Goal: Subscribe to service/newsletter

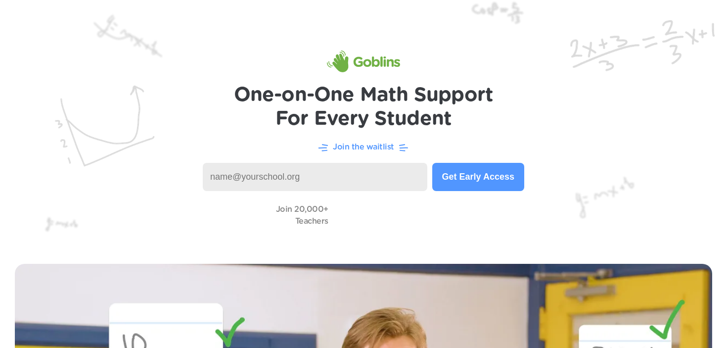
click at [305, 179] on input at bounding box center [315, 177] width 224 height 28
type input "[EMAIL_ADDRESS][DOMAIN_NAME]"
click at [473, 170] on button "Get Early Access" at bounding box center [478, 177] width 92 height 28
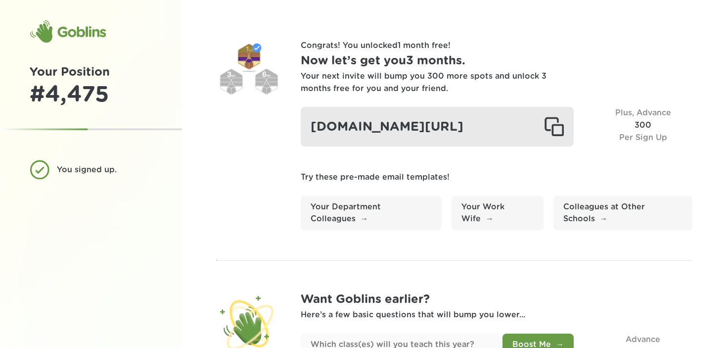
click at [556, 134] on div at bounding box center [554, 127] width 20 height 20
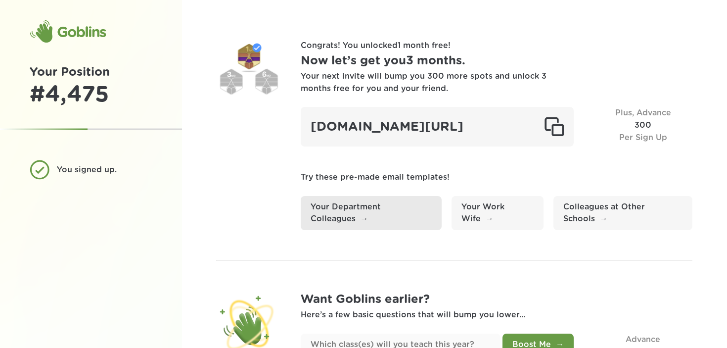
click at [357, 230] on link "Your Department Colleagues" at bounding box center [371, 213] width 141 height 35
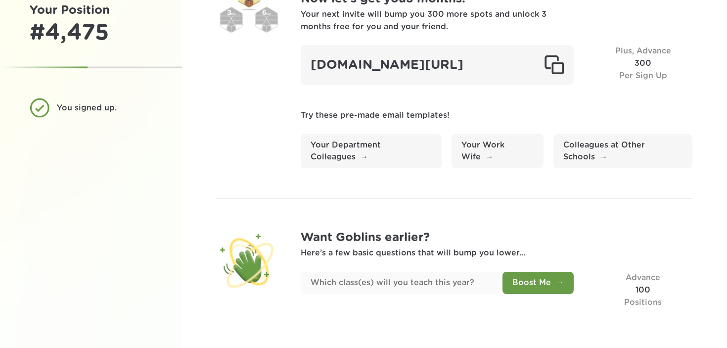
scroll to position [81, 0]
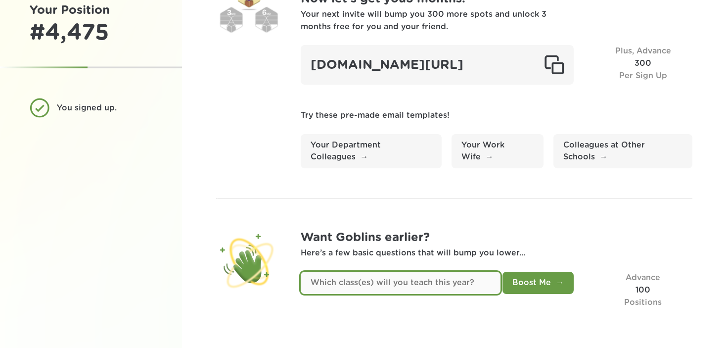
click at [417, 284] on input "text" at bounding box center [401, 282] width 200 height 22
type input "Grade 7, Grade 8, Algebra 1"
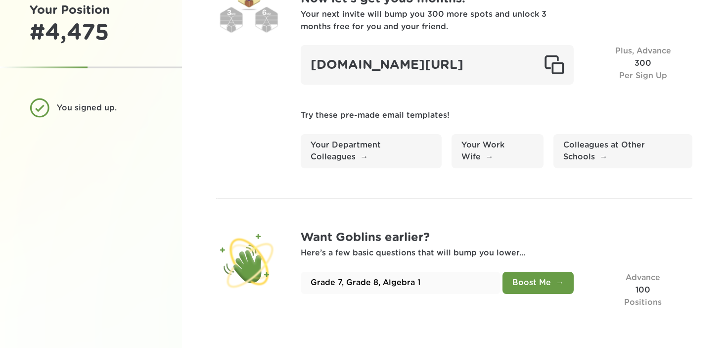
click at [543, 282] on button "Boost Me" at bounding box center [537, 282] width 71 height 22
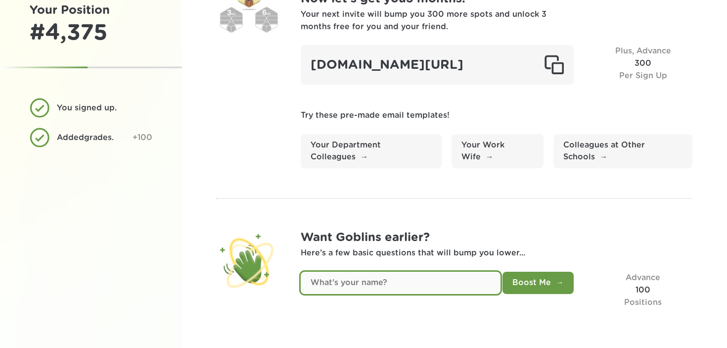
click at [363, 287] on input "text" at bounding box center [401, 282] width 200 height 22
type input "Jessica Talbot"
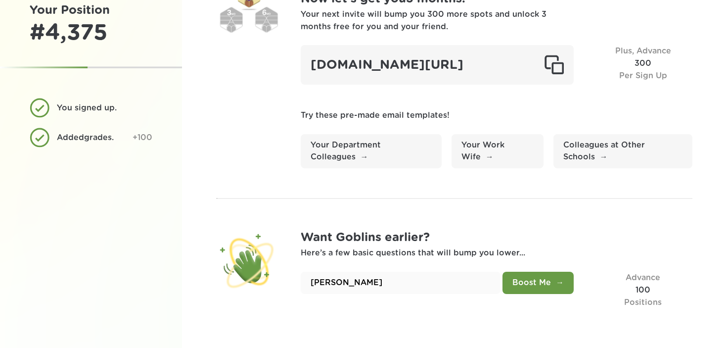
click at [533, 283] on button "Boost Me" at bounding box center [537, 282] width 71 height 22
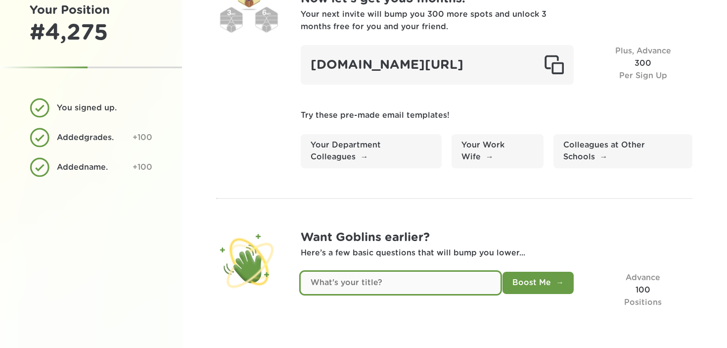
click at [385, 283] on input "text" at bounding box center [401, 282] width 200 height 22
type input "IT Director"
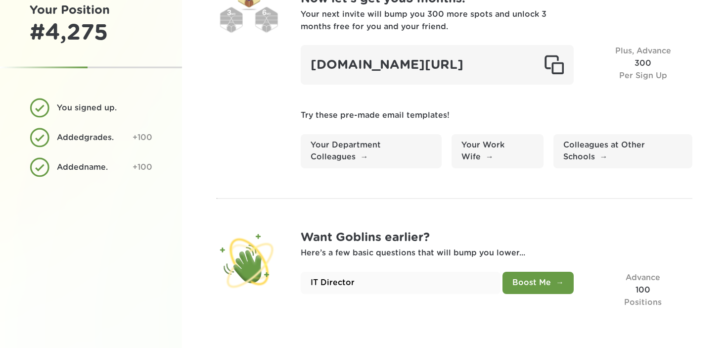
click at [518, 274] on button "Boost Me" at bounding box center [537, 282] width 71 height 22
